Goal: Transaction & Acquisition: Purchase product/service

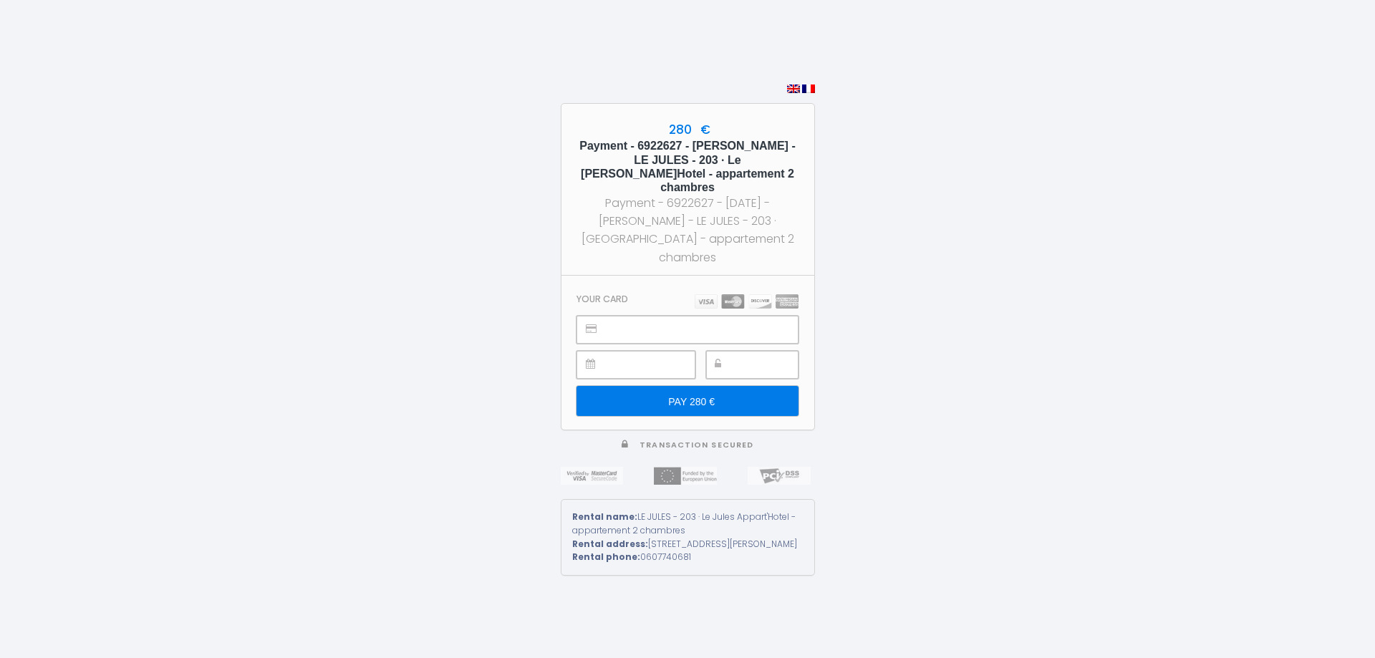
click at [693, 386] on input "PAY 280 €" at bounding box center [687, 401] width 221 height 30
click at [690, 386] on input "PAY 280 €" at bounding box center [682, 401] width 221 height 30
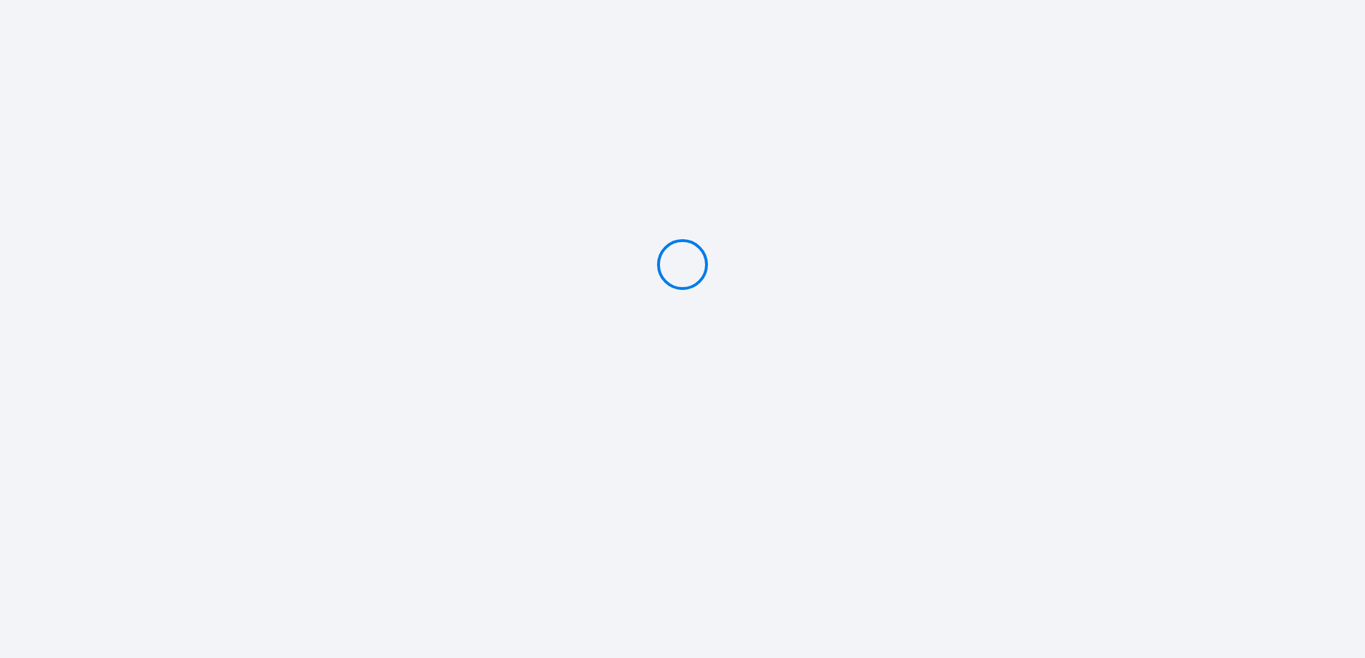
type input "PAY 280 €"
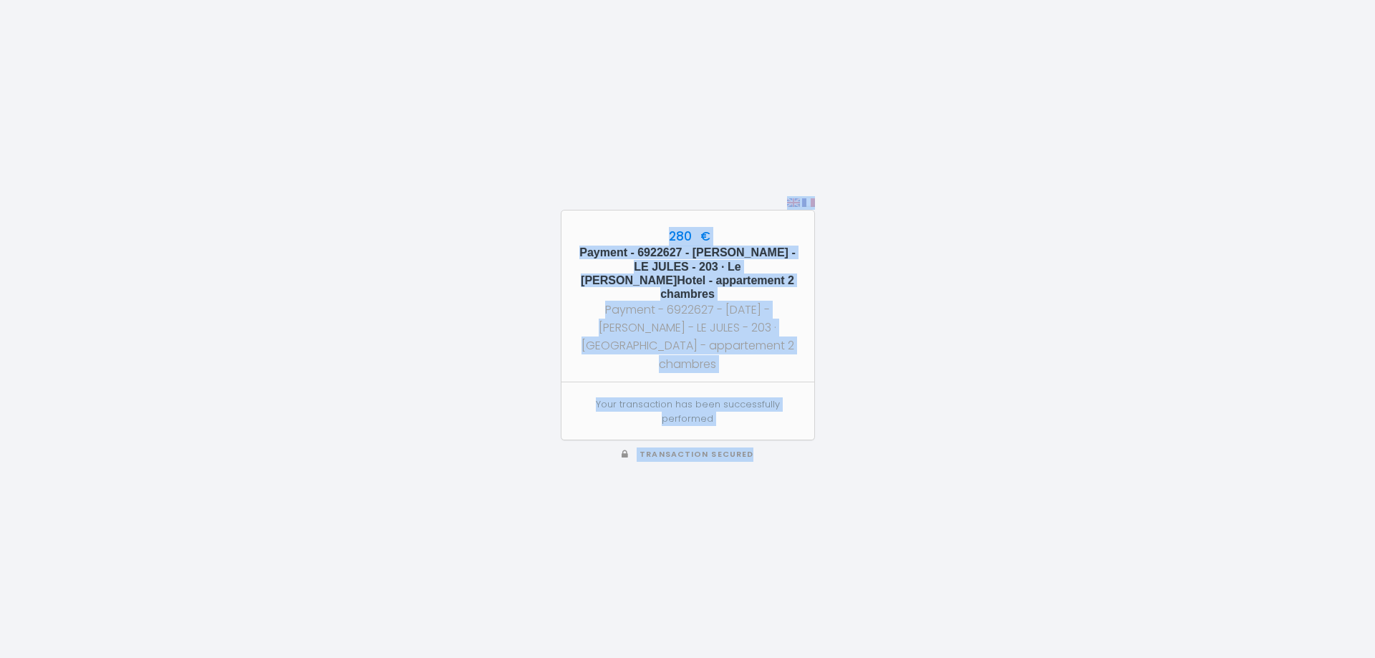
drag, startPoint x: 521, startPoint y: 134, endPoint x: 883, endPoint y: 453, distance: 481.6
click at [883, 453] on div "280 € Payment - 6922627 - [PERSON_NAME] - LE JULES - 203 · Le [PERSON_NAME] App…" at bounding box center [687, 329] width 1375 height 658
drag, startPoint x: 928, startPoint y: 251, endPoint x: 889, endPoint y: 226, distance: 46.1
click at [928, 251] on div "280 € Payment - 6922627 - [PERSON_NAME] - LE JULES - 203 · Le [PERSON_NAME] App…" at bounding box center [687, 329] width 1375 height 658
drag, startPoint x: 826, startPoint y: 107, endPoint x: 943, endPoint y: 379, distance: 296.2
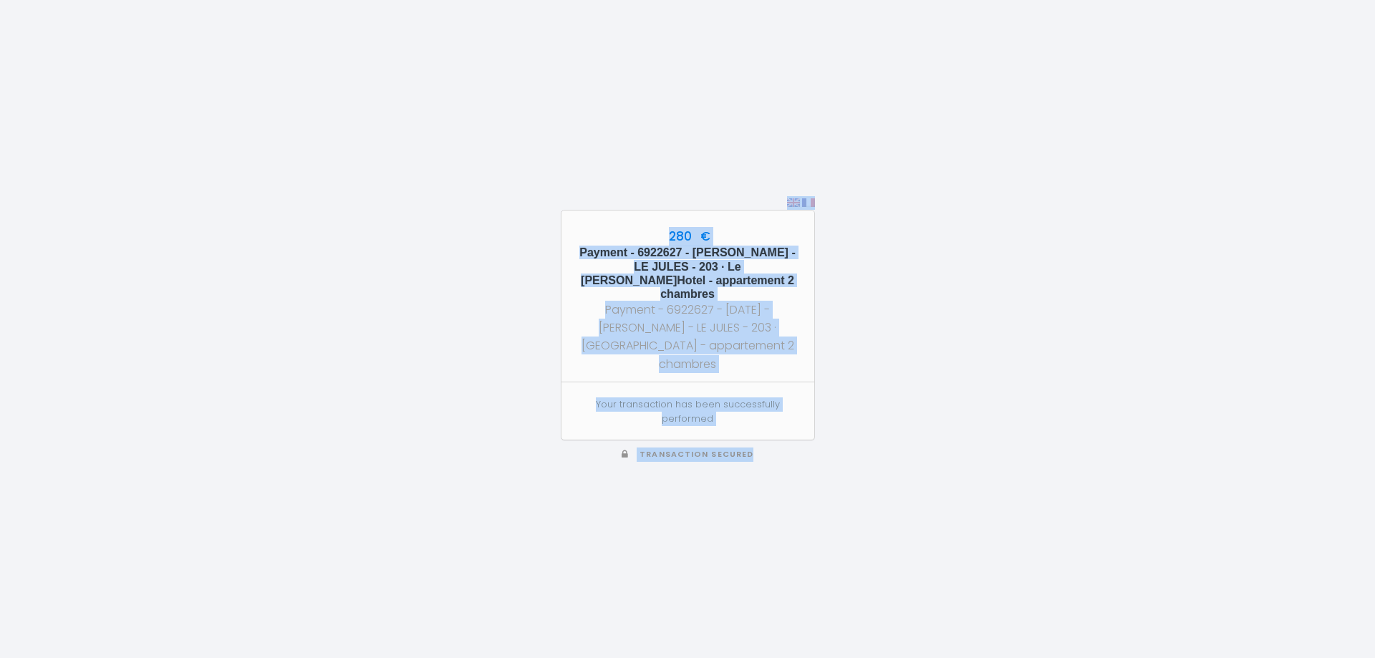
click at [943, 381] on div "280 € Payment - 6922627 - [PERSON_NAME] - LE JULES - 203 · Le [PERSON_NAME] App…" at bounding box center [687, 329] width 1375 height 658
click at [676, 258] on h5 "Payment - 6922627 - [PERSON_NAME] - LE JULES - 203 · Le [PERSON_NAME]Hotel - ap…" at bounding box center [687, 273] width 227 height 55
